Goal: Task Accomplishment & Management: Manage account settings

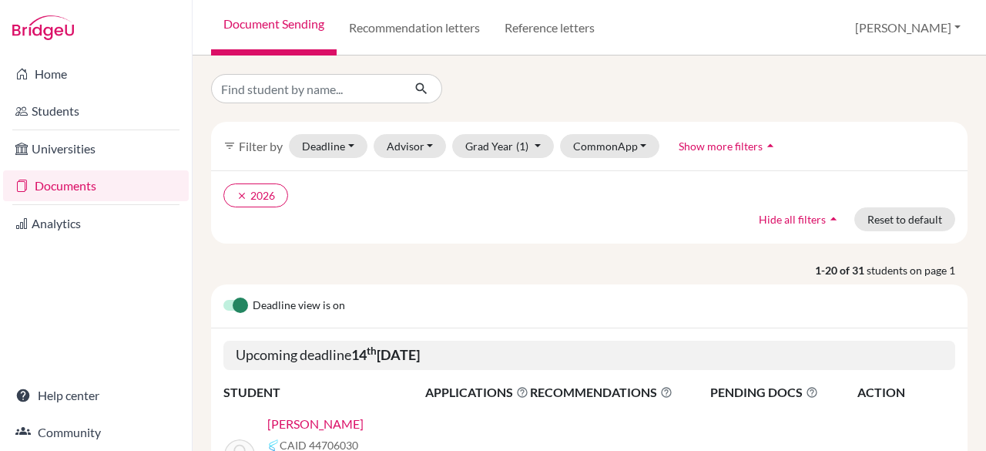
click at [875, 274] on span "students on page 1" at bounding box center [917, 270] width 101 height 16
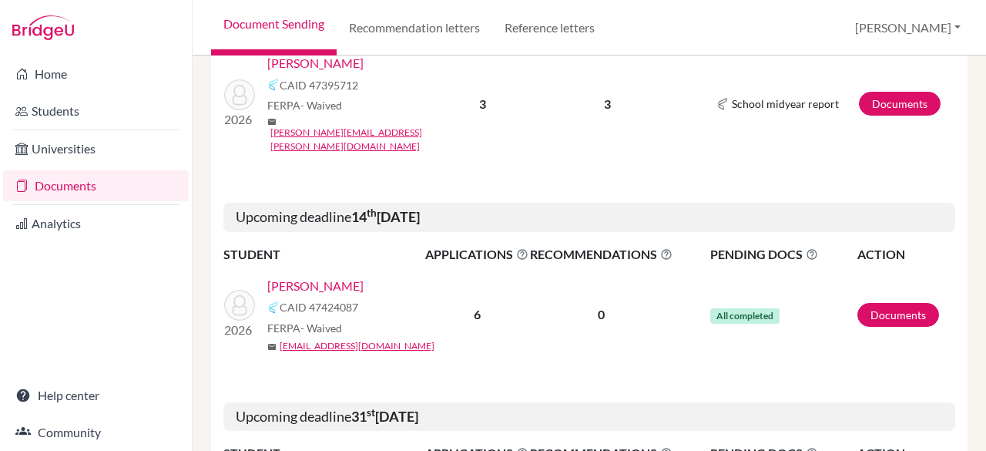
scroll to position [1719, 0]
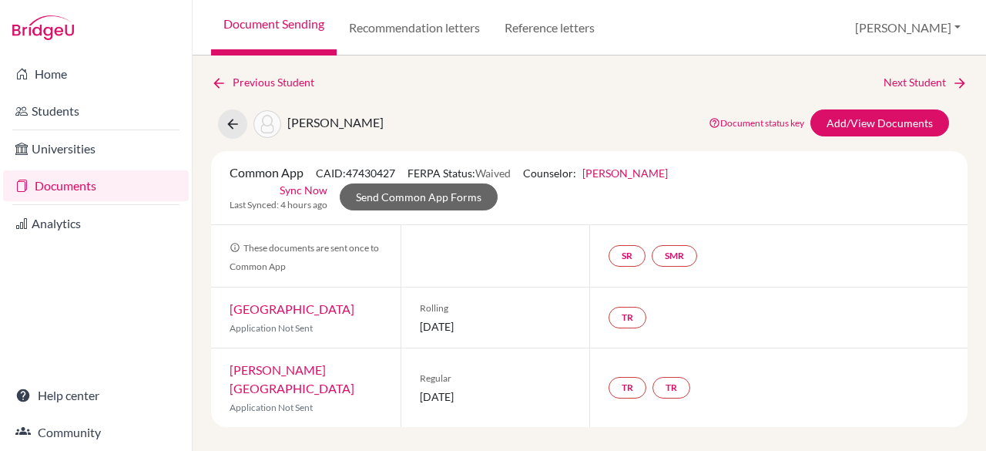
click at [909, 348] on div "TR" at bounding box center [778, 317] width 378 height 60
click at [855, 126] on link "Add/View Documents" at bounding box center [880, 122] width 139 height 27
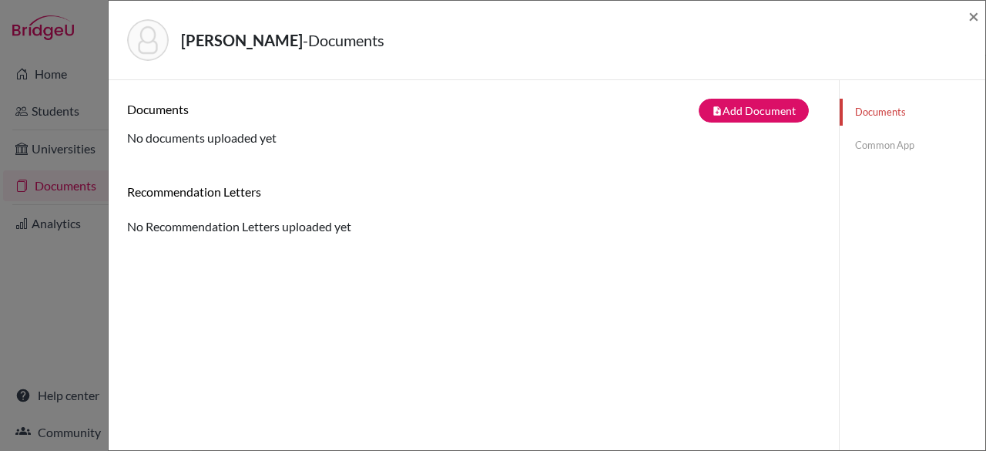
click at [867, 147] on link "Common App" at bounding box center [913, 145] width 146 height 27
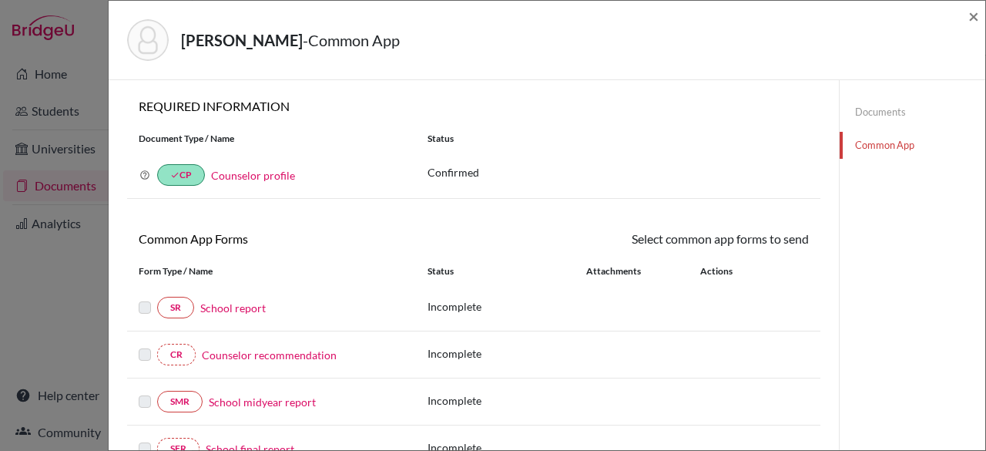
click at [844, 374] on div "Documents Common App" at bounding box center [912, 448] width 146 height 737
click at [972, 16] on span "×" at bounding box center [974, 16] width 11 height 22
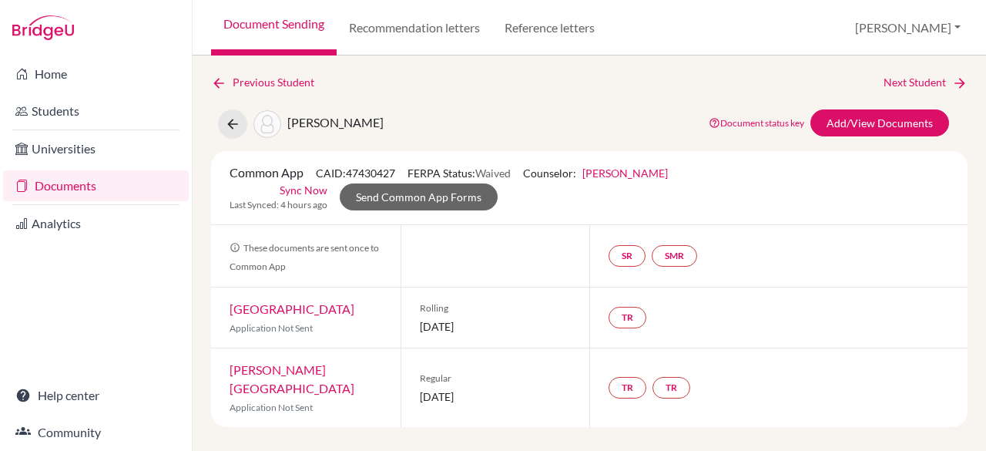
click at [78, 193] on link "Documents" at bounding box center [96, 185] width 186 height 31
